Goal: Entertainment & Leisure: Consume media (video, audio)

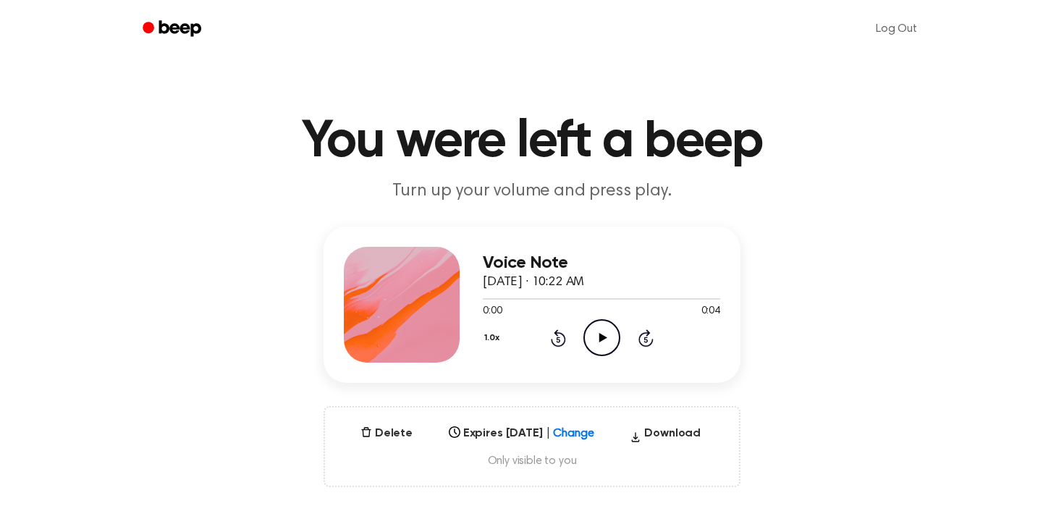
click at [599, 331] on icon "Play Audio" at bounding box center [601, 337] width 37 height 37
click at [586, 342] on icon "Play Audio" at bounding box center [601, 337] width 37 height 37
click at [609, 332] on icon "Play Audio" at bounding box center [601, 337] width 37 height 37
